Goal: Navigation & Orientation: Find specific page/section

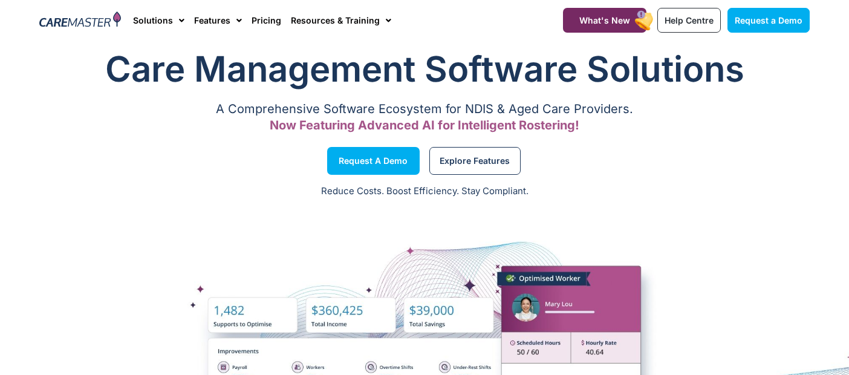
scroll to position [19, 0]
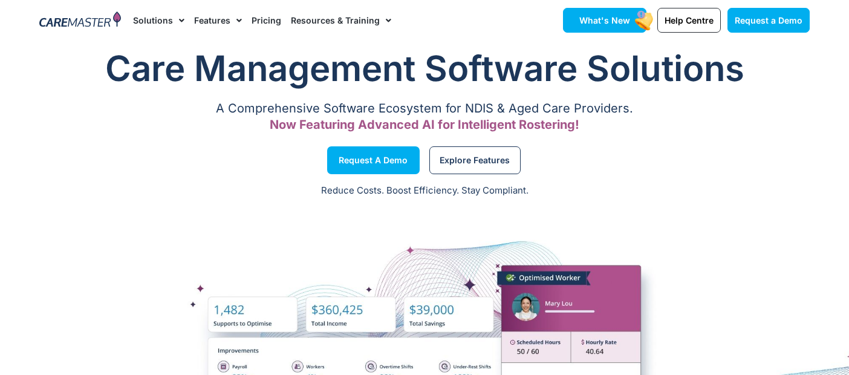
click at [622, 20] on span "What's New" at bounding box center [604, 20] width 51 height 10
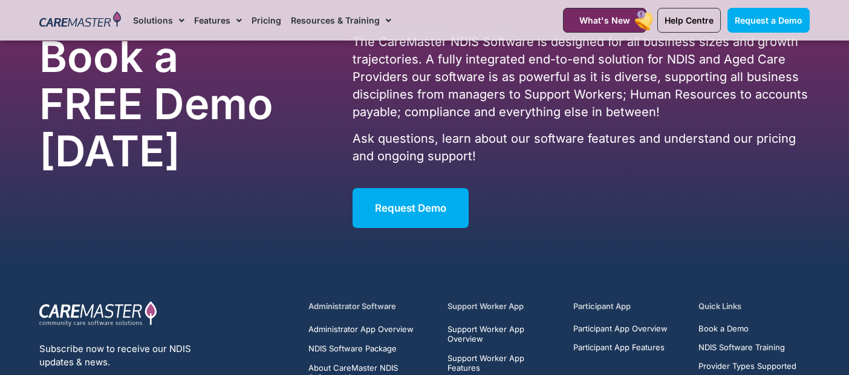
scroll to position [2494, 0]
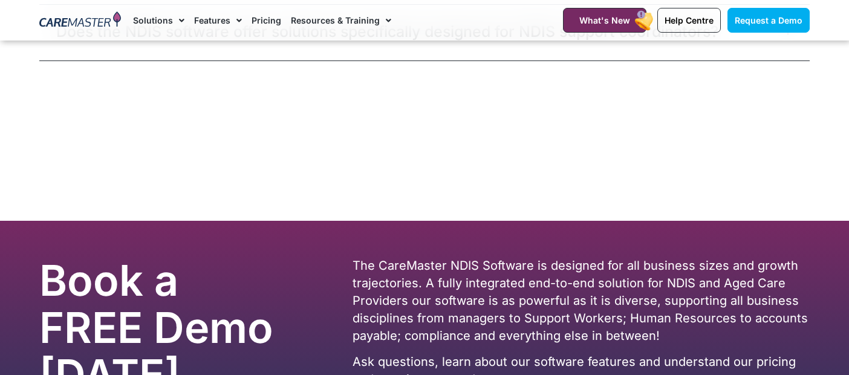
scroll to position [7897, 0]
